Goal: Register for event/course

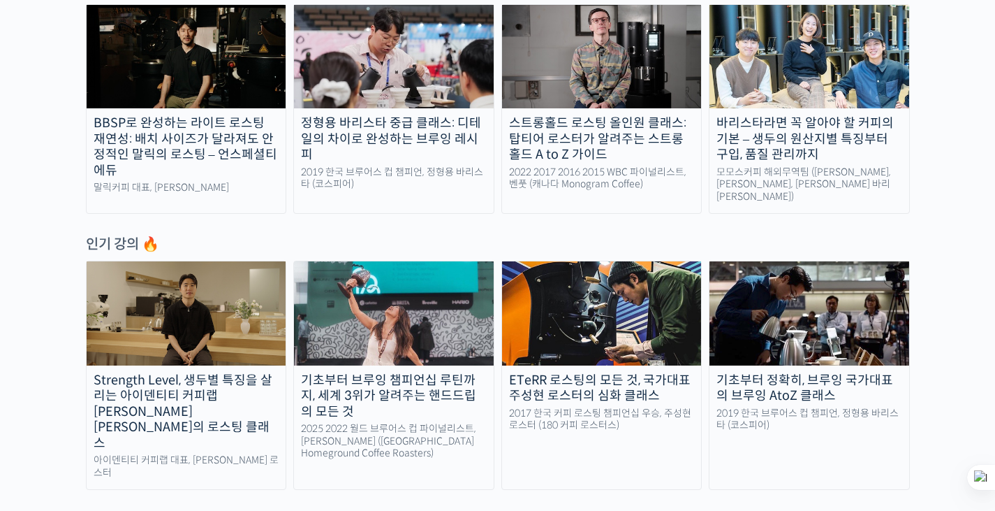
scroll to position [539, 0]
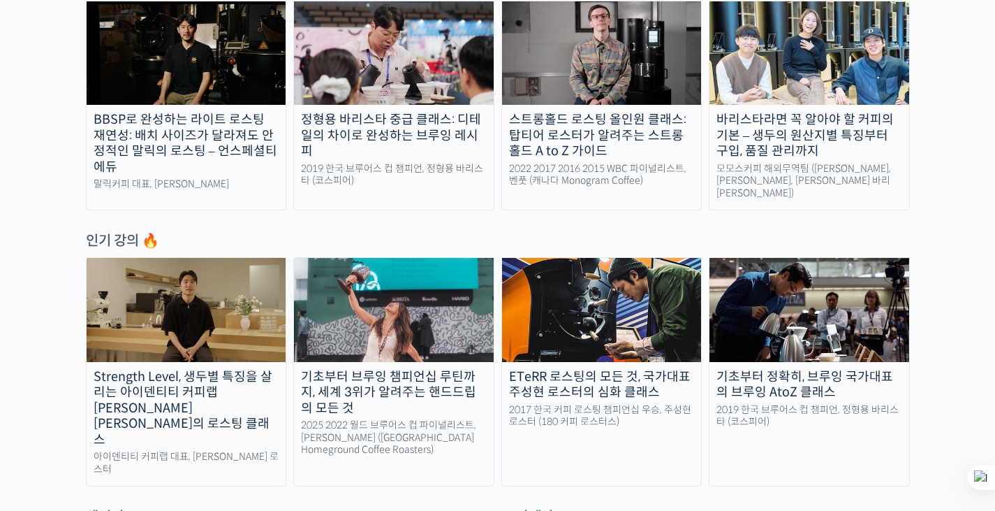
click at [556, 125] on div "스트롱홀드 로스팅 올인원 클래스: 탑티어 로스터가 알려주는 스트롱홀드 A to Z 가이드" at bounding box center [602, 135] width 200 height 47
click at [382, 318] on img at bounding box center [394, 309] width 200 height 103
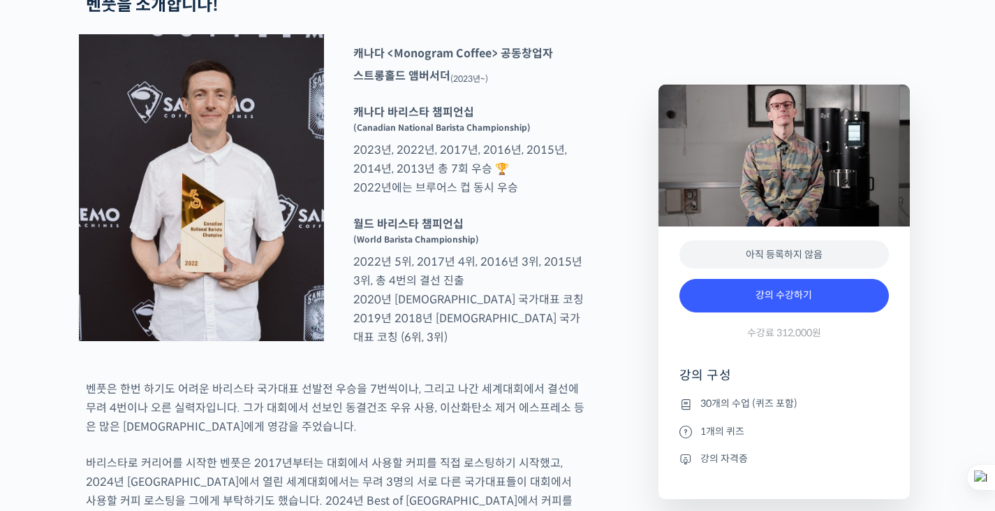
scroll to position [587, 0]
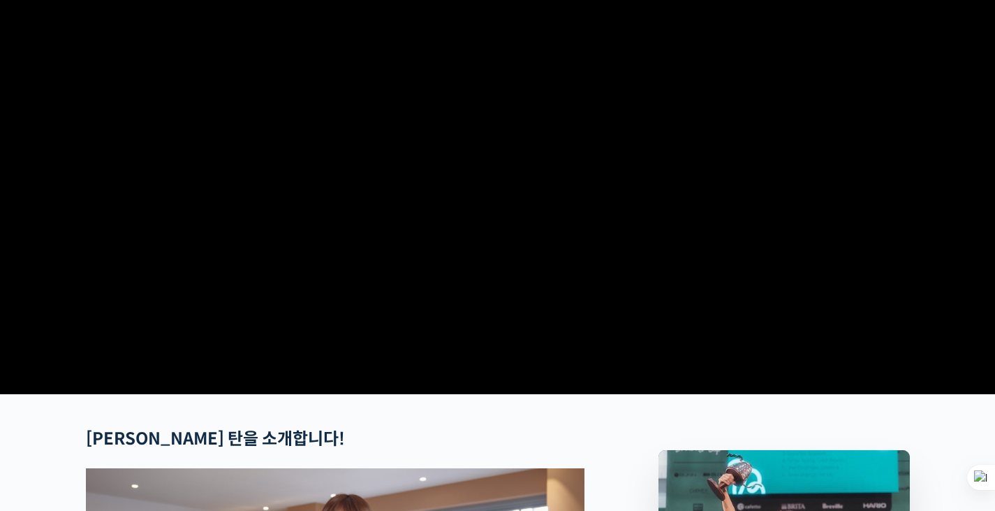
scroll to position [108, 0]
